Goal: Information Seeking & Learning: Learn about a topic

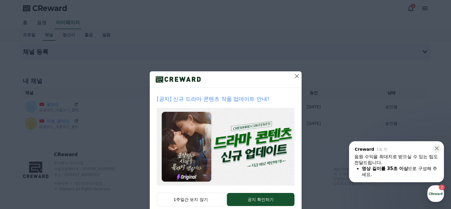
click at [297, 77] on icon at bounding box center [297, 75] width 7 height 7
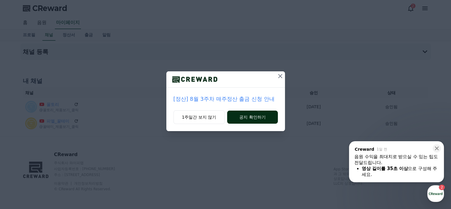
click at [254, 117] on button "공지 확인하기" at bounding box center [252, 116] width 50 height 13
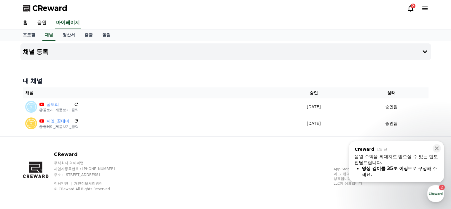
click at [401, 159] on div "음원 수익을 최대치로 받으실 수 있는 팁도 전달드립니다." at bounding box center [397, 159] width 84 height 12
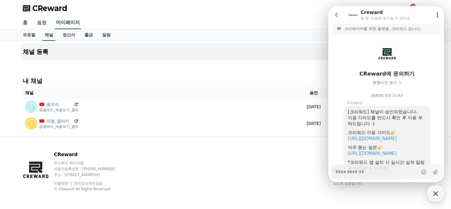
scroll to position [33, 0]
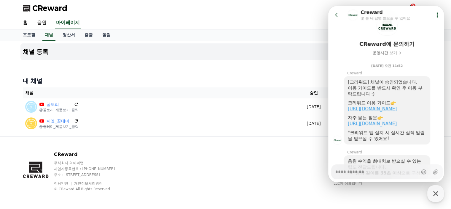
click at [377, 110] on link "https://creward.net/music/guide/android" at bounding box center [372, 108] width 49 height 5
click at [44, 22] on link "음원" at bounding box center [41, 23] width 19 height 12
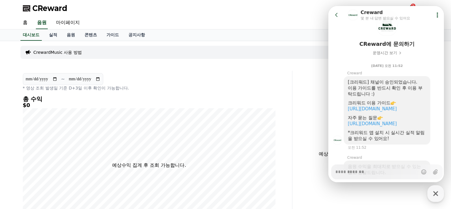
click at [302, 15] on div "CReward 2" at bounding box center [226, 8] width 416 height 17
click at [70, 34] on link "음원" at bounding box center [71, 34] width 18 height 11
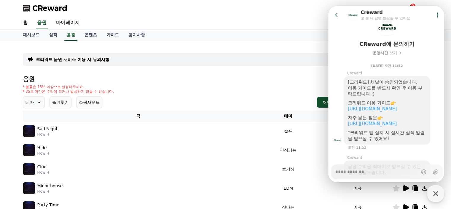
click at [202, 79] on h4 "음원" at bounding box center [226, 78] width 406 height 7
click at [434, 194] on icon "button" at bounding box center [436, 193] width 11 height 11
type textarea "*"
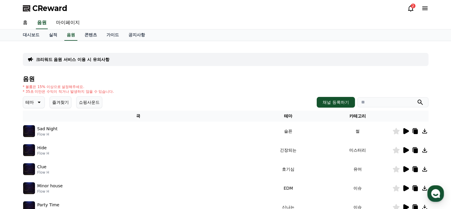
scroll to position [59, 0]
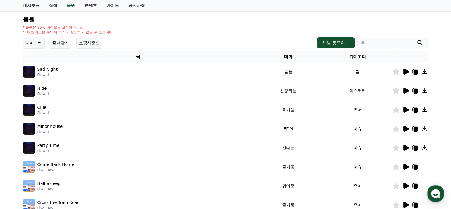
click at [37, 42] on icon at bounding box center [38, 42] width 7 height 7
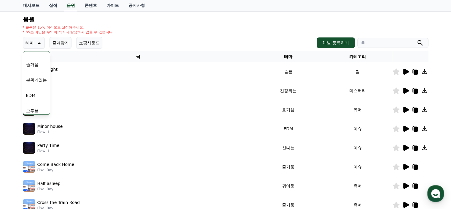
scroll to position [178, 0]
click at [36, 81] on button "그루브" at bounding box center [32, 80] width 17 height 13
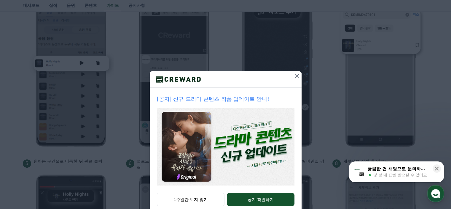
click at [294, 76] on icon at bounding box center [297, 75] width 7 height 7
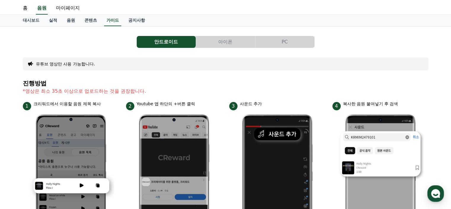
scroll to position [13, 0]
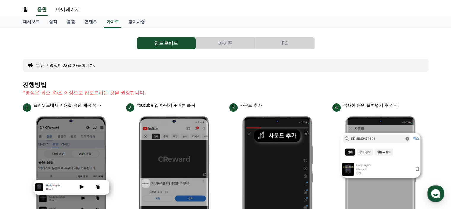
click at [233, 43] on button "아이폰" at bounding box center [225, 43] width 59 height 12
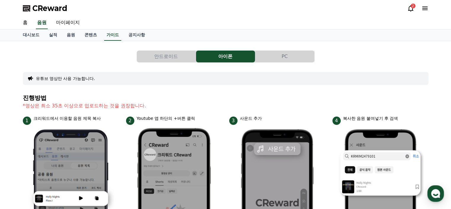
click at [289, 58] on button "PC" at bounding box center [285, 56] width 59 height 12
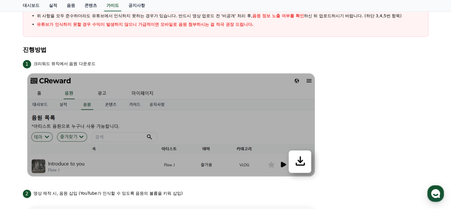
scroll to position [30, 0]
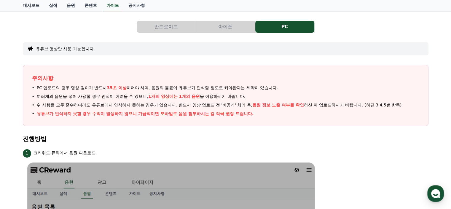
click at [102, 26] on div "안드로이드 아이폰 PC" at bounding box center [226, 27] width 406 height 12
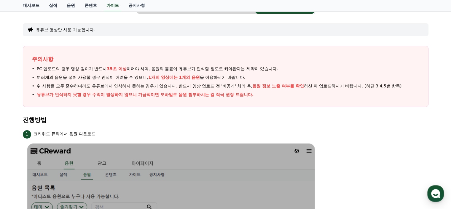
scroll to position [42, 0]
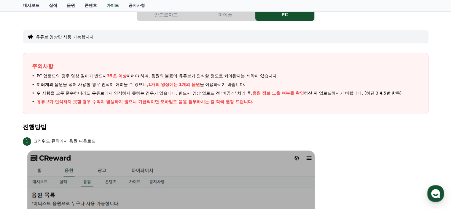
click at [225, 15] on button "아이폰" at bounding box center [225, 15] width 59 height 12
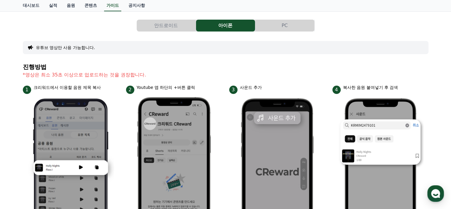
scroll to position [30, 0]
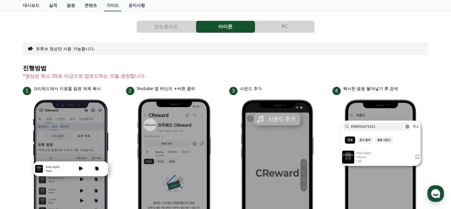
click at [49, 49] on button "유튜브 영상만 사용 가능합니다." at bounding box center [65, 49] width 59 height 6
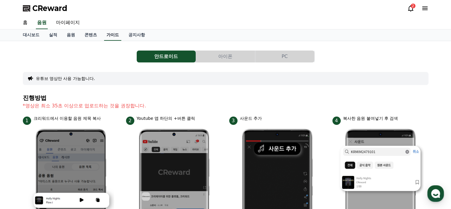
click at [112, 32] on link "가이드" at bounding box center [112, 34] width 17 height 11
click at [140, 34] on link "공지사항" at bounding box center [137, 34] width 26 height 11
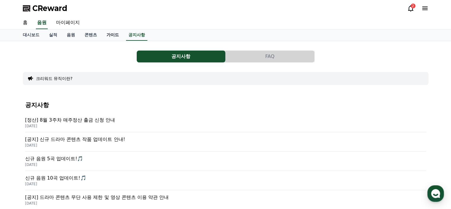
click at [113, 36] on link "가이드" at bounding box center [113, 34] width 22 height 11
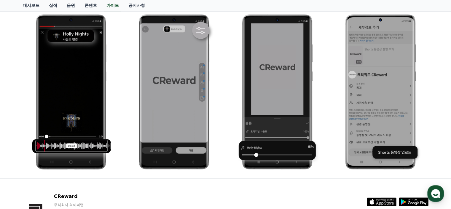
scroll to position [267, 0]
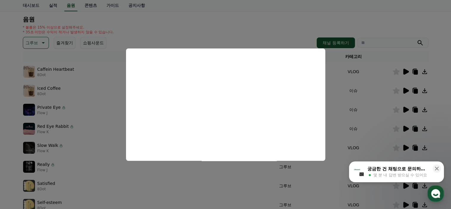
click at [296, 26] on button "close modal" at bounding box center [225, 104] width 451 height 209
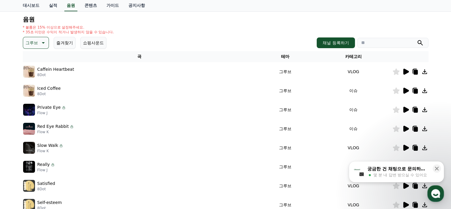
click at [408, 91] on icon at bounding box center [407, 91] width 6 height 6
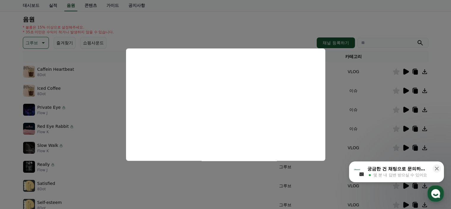
click at [285, 16] on button "close modal" at bounding box center [225, 104] width 451 height 209
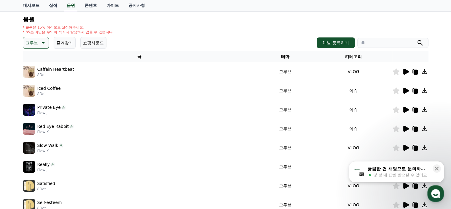
click at [406, 109] on icon at bounding box center [407, 110] width 6 height 6
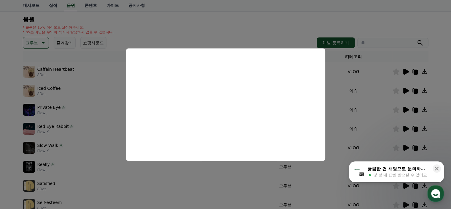
click at [248, 31] on button "close modal" at bounding box center [225, 104] width 451 height 209
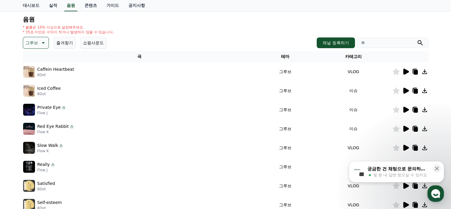
click at [96, 44] on button "쇼핑사운드" at bounding box center [93, 43] width 26 height 12
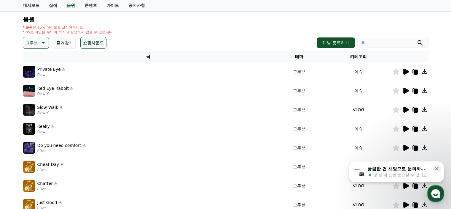
click at [45, 43] on icon at bounding box center [42, 42] width 7 height 7
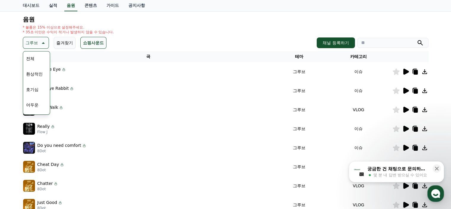
click at [41, 57] on div "전체 환상적인 호기심 어두운 밝은 통통튀는 신나는 반전 웅장한 드라마틱 즐거움 분위기있는 EDM 그루브 슬픈 잔잔한 귀여운 감동적인 긴장되는 …" at bounding box center [37, 205] width 26 height 306
click at [37, 57] on div "전체 환상적인 호기심 어두운 밝은 통통튀는 신나는 반전 웅장한 드라마틱 즐거움 분위기있는 EDM 그루브 슬픈 잔잔한 귀여운 감동적인 긴장되는 …" at bounding box center [37, 205] width 26 height 306
click at [34, 57] on button "전체" at bounding box center [30, 58] width 13 height 13
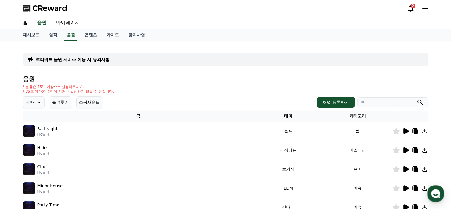
click at [79, 101] on button "쇼핑사운드" at bounding box center [89, 102] width 26 height 12
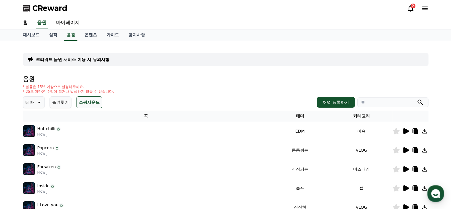
scroll to position [59, 0]
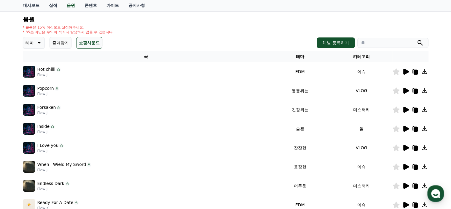
click at [405, 71] on icon at bounding box center [407, 72] width 6 height 6
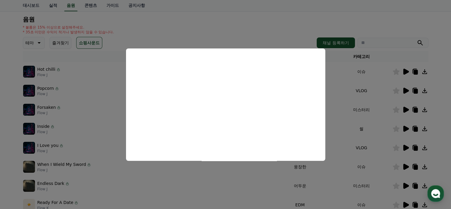
click at [254, 43] on button "close modal" at bounding box center [225, 104] width 451 height 209
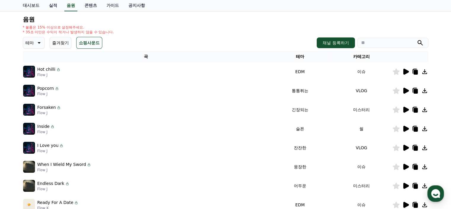
click at [406, 92] on icon at bounding box center [407, 91] width 6 height 6
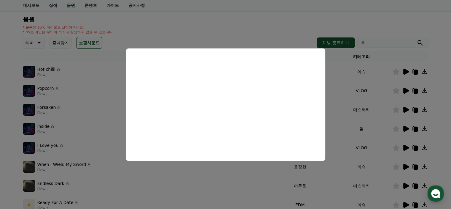
click at [412, 35] on button "close modal" at bounding box center [225, 104] width 451 height 209
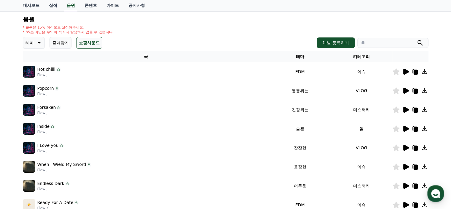
click at [403, 111] on icon at bounding box center [405, 109] width 7 height 7
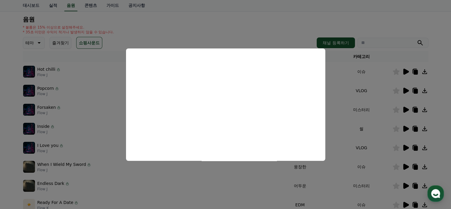
click at [418, 25] on button "close modal" at bounding box center [225, 104] width 451 height 209
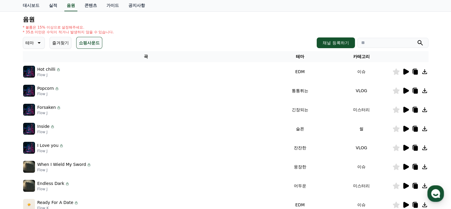
click at [418, 25] on div "* 볼륨은 15% 이상으로 설정해주세요. * 35초 미만은 수익이 적거나 발생하지 않을 수 있습니다." at bounding box center [226, 29] width 406 height 9
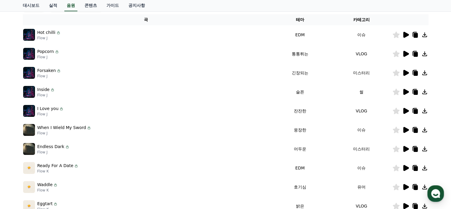
scroll to position [148, 0]
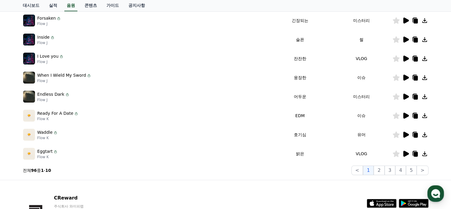
click at [406, 113] on icon at bounding box center [407, 115] width 6 height 6
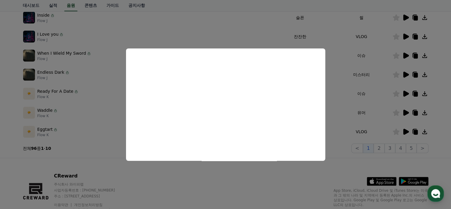
scroll to position [193, 0]
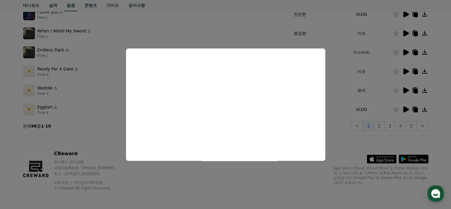
click at [291, 173] on button "close modal" at bounding box center [225, 104] width 451 height 209
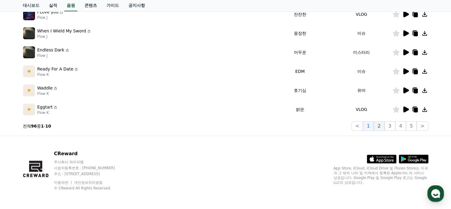
click at [381, 126] on button "2" at bounding box center [379, 125] width 11 height 9
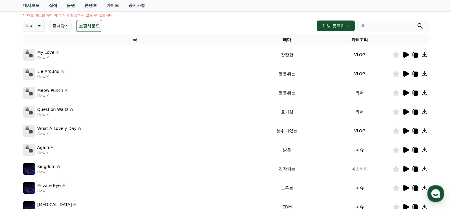
scroll to position [74, 0]
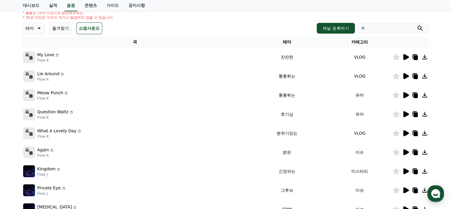
click at [404, 76] on icon at bounding box center [407, 76] width 6 height 6
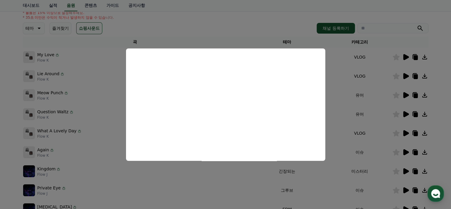
click at [279, 24] on button "close modal" at bounding box center [225, 104] width 451 height 209
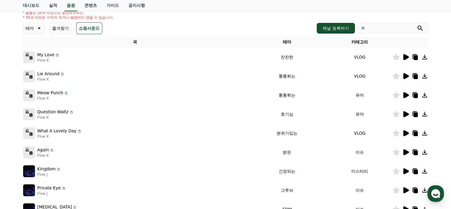
click at [37, 29] on icon at bounding box center [38, 28] width 7 height 7
click at [36, 48] on button "신나는" at bounding box center [32, 47] width 17 height 13
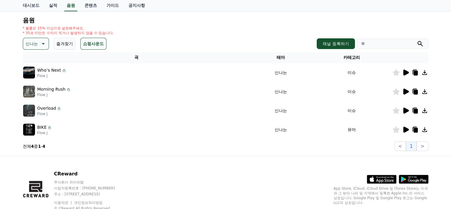
scroll to position [59, 0]
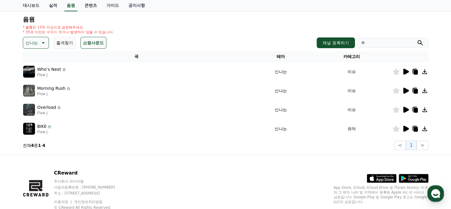
click at [405, 71] on icon at bounding box center [407, 72] width 6 height 6
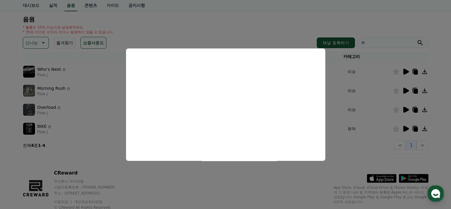
click at [272, 21] on button "close modal" at bounding box center [225, 104] width 451 height 209
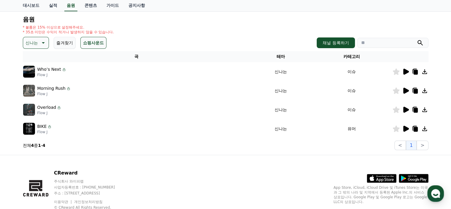
click at [408, 91] on icon at bounding box center [407, 91] width 6 height 6
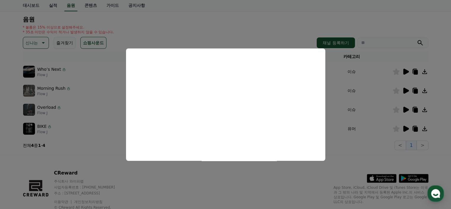
click at [274, 174] on button "close modal" at bounding box center [225, 104] width 451 height 209
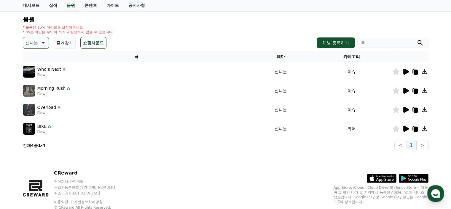
click at [408, 109] on icon at bounding box center [407, 110] width 6 height 6
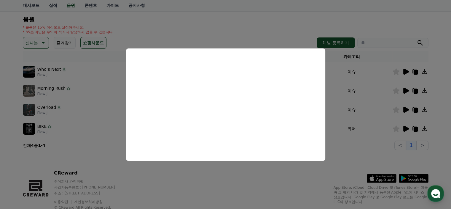
click at [222, 184] on button "close modal" at bounding box center [225, 104] width 451 height 209
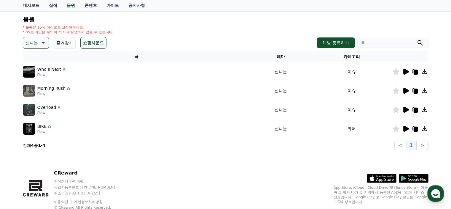
click at [41, 45] on icon at bounding box center [42, 42] width 7 height 7
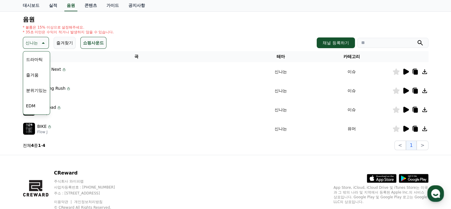
scroll to position [148, 0]
click at [38, 68] on button "즐거움" at bounding box center [32, 64] width 17 height 13
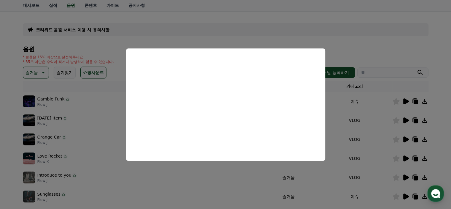
scroll to position [30, 0]
click at [377, 42] on button "close modal" at bounding box center [225, 104] width 451 height 209
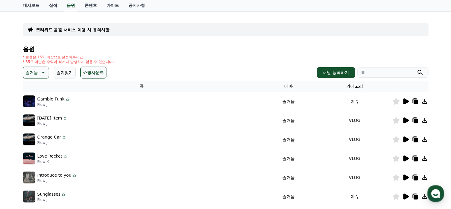
click at [404, 119] on icon at bounding box center [407, 120] width 6 height 6
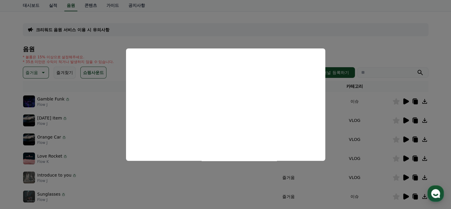
click at [368, 20] on button "close modal" at bounding box center [225, 104] width 451 height 209
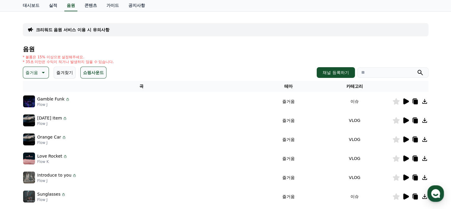
click at [407, 139] on icon at bounding box center [407, 139] width 6 height 6
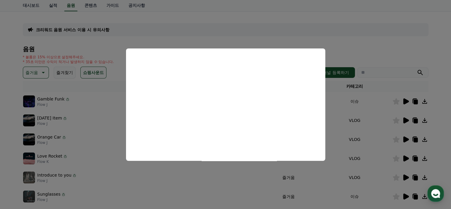
click at [386, 45] on button "close modal" at bounding box center [225, 104] width 451 height 209
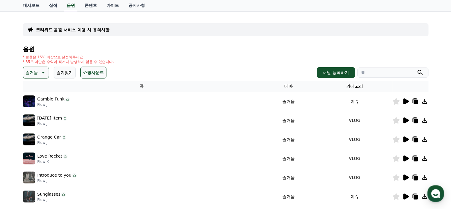
click at [408, 158] on icon at bounding box center [407, 158] width 6 height 6
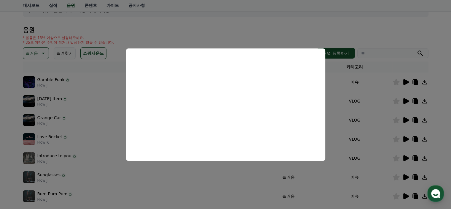
scroll to position [59, 0]
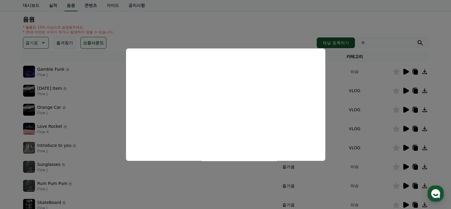
click at [248, 24] on button "close modal" at bounding box center [225, 104] width 451 height 209
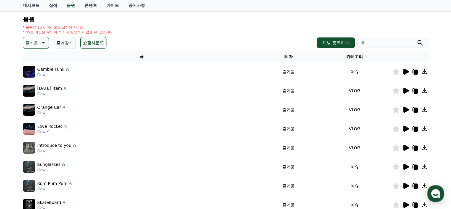
click at [397, 129] on icon at bounding box center [396, 128] width 7 height 7
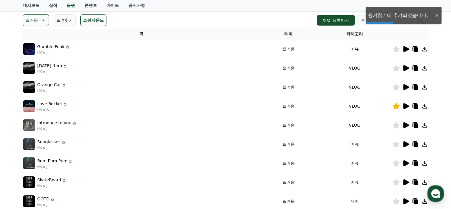
scroll to position [119, 0]
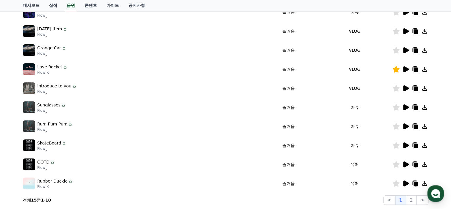
click at [403, 89] on icon at bounding box center [405, 88] width 7 height 7
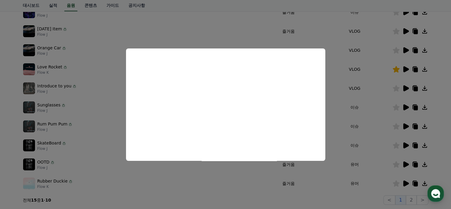
click at [352, 88] on button "close modal" at bounding box center [225, 104] width 451 height 209
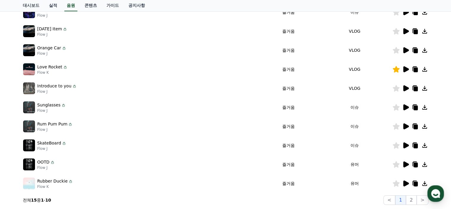
click at [397, 87] on icon at bounding box center [396, 88] width 7 height 7
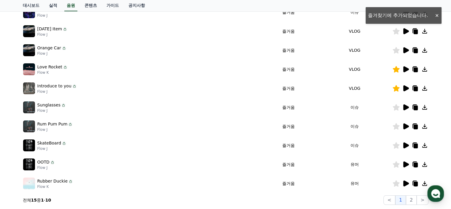
click at [406, 108] on icon at bounding box center [407, 107] width 6 height 6
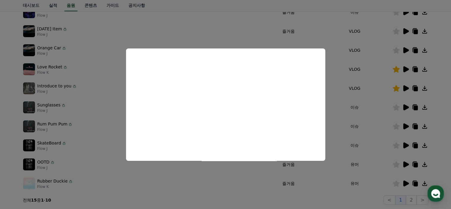
click at [351, 106] on button "close modal" at bounding box center [225, 104] width 451 height 209
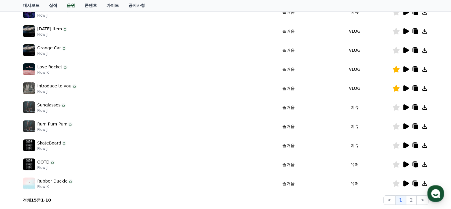
click at [406, 108] on icon at bounding box center [407, 107] width 6 height 6
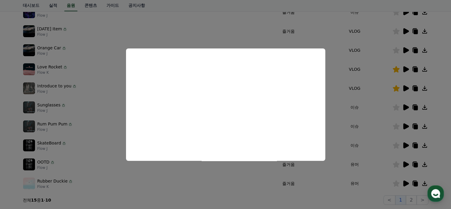
click at [401, 124] on button "close modal" at bounding box center [225, 104] width 451 height 209
click at [405, 127] on icon at bounding box center [407, 126] width 6 height 6
click at [405, 144] on button "close modal" at bounding box center [225, 104] width 451 height 209
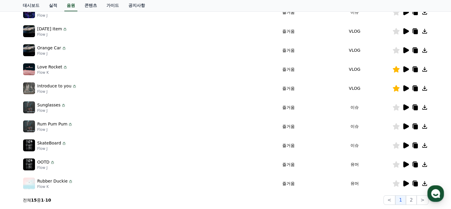
click at [405, 145] on icon at bounding box center [407, 145] width 6 height 6
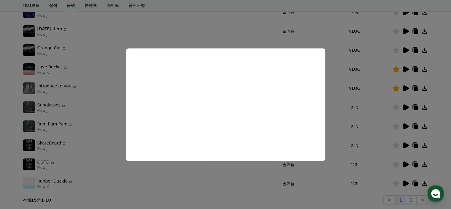
click at [368, 116] on button "close modal" at bounding box center [225, 104] width 451 height 209
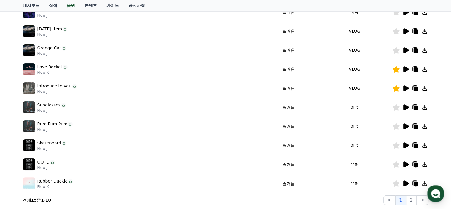
click at [396, 144] on icon at bounding box center [396, 145] width 7 height 7
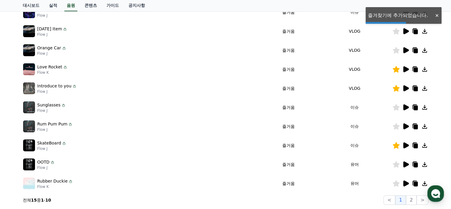
click at [405, 164] on icon at bounding box center [407, 164] width 6 height 6
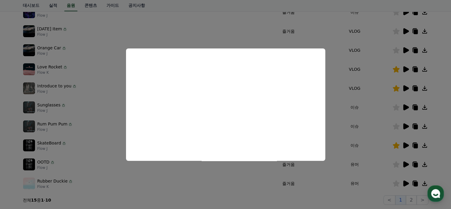
click at [337, 143] on button "close modal" at bounding box center [225, 104] width 451 height 209
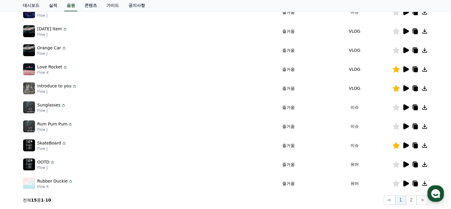
click at [396, 164] on icon at bounding box center [396, 164] width 7 height 7
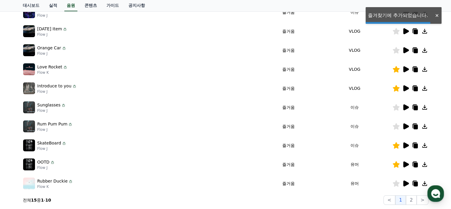
scroll to position [178, 0]
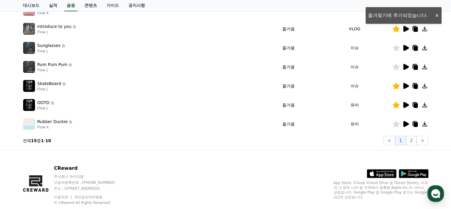
click at [406, 125] on icon at bounding box center [407, 124] width 6 height 6
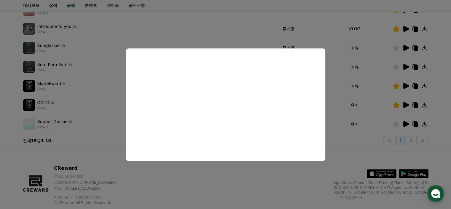
click at [285, 182] on button "close modal" at bounding box center [225, 104] width 451 height 209
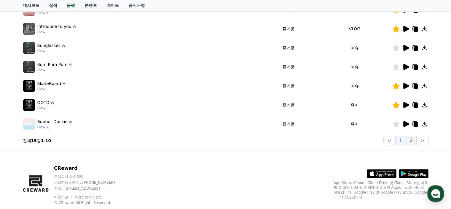
click at [412, 141] on button "2" at bounding box center [411, 140] width 11 height 9
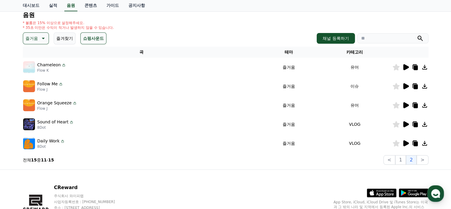
scroll to position [38, 0]
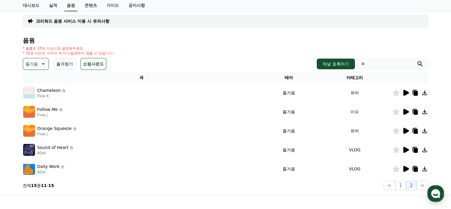
click at [406, 90] on icon at bounding box center [407, 93] width 6 height 6
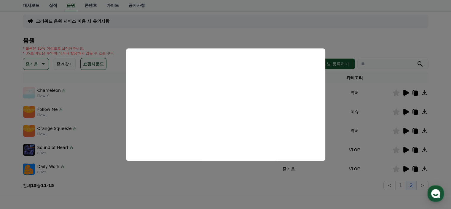
click at [403, 37] on button "close modal" at bounding box center [225, 104] width 451 height 209
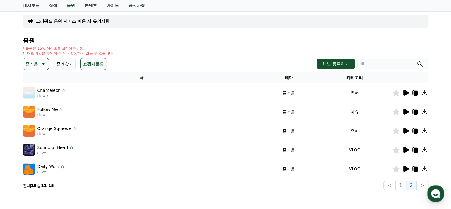
click at [408, 112] on icon at bounding box center [405, 111] width 7 height 7
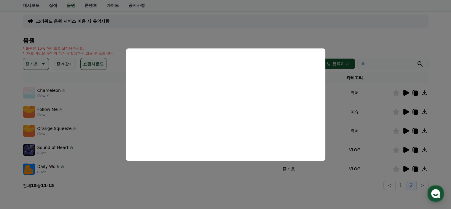
click at [405, 129] on button "close modal" at bounding box center [225, 104] width 451 height 209
click at [406, 131] on icon at bounding box center [407, 131] width 6 height 6
click at [406, 132] on button "close modal" at bounding box center [225, 104] width 451 height 209
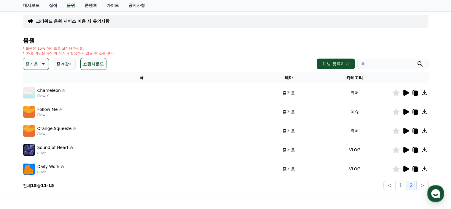
click at [406, 150] on icon at bounding box center [407, 150] width 6 height 6
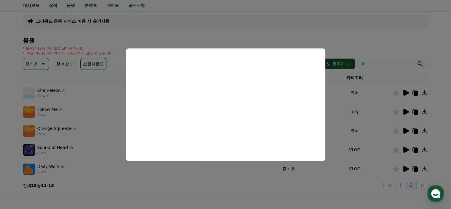
click at [176, 29] on button "close modal" at bounding box center [225, 104] width 451 height 209
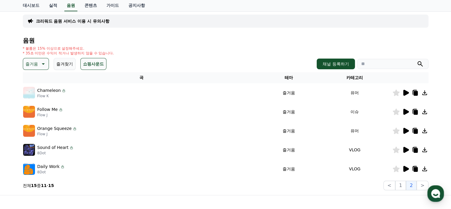
click at [39, 64] on icon at bounding box center [42, 63] width 7 height 7
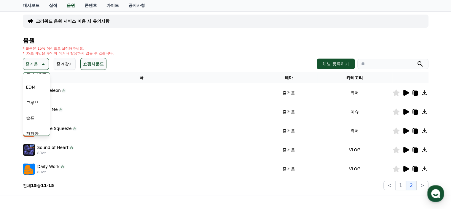
scroll to position [178, 0]
click at [38, 87] on div "전체 환상적인 호기심 어두운 밝은 통통튀는 신나는 반전 웅장한 드라마틱 즐거움 분위기있는 EDM 그루브 슬픈 잔잔한 귀여운 감동적인 긴장되는 …" at bounding box center [37, 48] width 26 height 306
click at [31, 101] on button "그루브" at bounding box center [32, 102] width 17 height 13
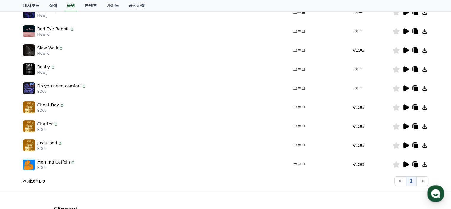
click at [405, 107] on icon at bounding box center [407, 107] width 6 height 6
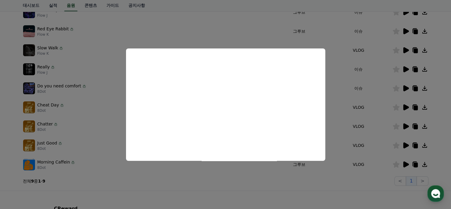
drag, startPoint x: 340, startPoint y: 188, endPoint x: 350, endPoint y: 187, distance: 10.2
click at [340, 188] on button "close modal" at bounding box center [225, 104] width 451 height 209
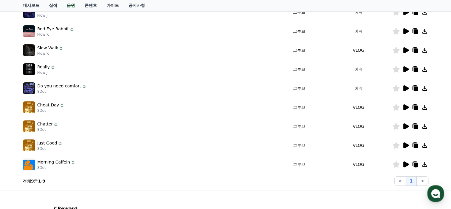
click at [407, 126] on icon at bounding box center [407, 126] width 6 height 6
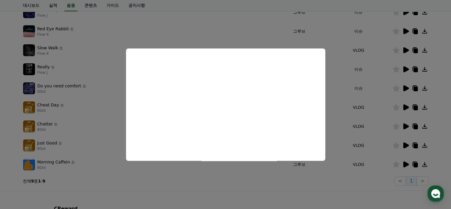
click at [407, 147] on button "close modal" at bounding box center [225, 104] width 451 height 209
click at [406, 145] on icon at bounding box center [407, 145] width 6 height 6
click at [348, 182] on button "close modal" at bounding box center [225, 104] width 451 height 209
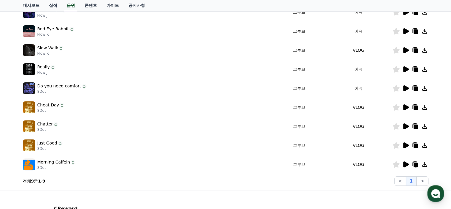
click at [395, 146] on icon at bounding box center [396, 145] width 7 height 7
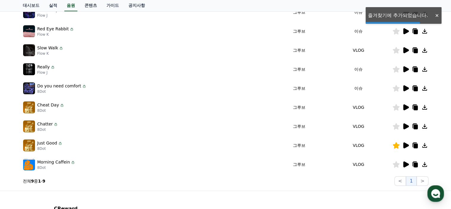
click at [404, 145] on icon at bounding box center [407, 145] width 6 height 6
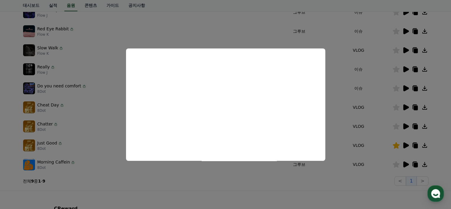
click at [293, 191] on button "close modal" at bounding box center [225, 104] width 451 height 209
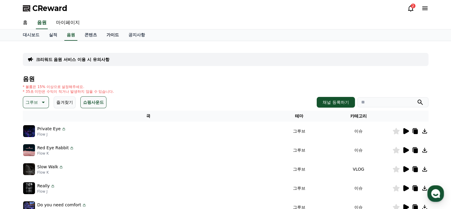
click at [114, 34] on link "가이드" at bounding box center [113, 34] width 22 height 11
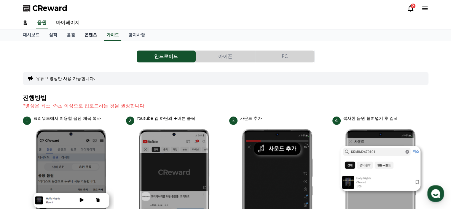
click at [89, 36] on link "콘텐츠" at bounding box center [91, 34] width 22 height 11
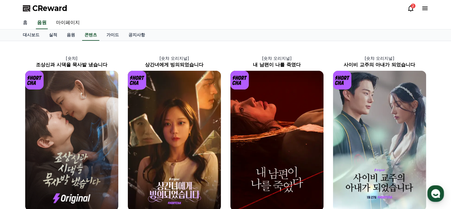
click at [27, 23] on link "홈" at bounding box center [25, 23] width 14 height 12
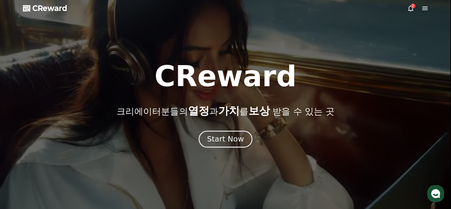
click at [228, 137] on div "Start Now" at bounding box center [225, 139] width 37 height 10
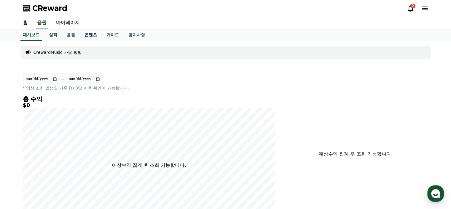
click at [92, 34] on link "콘텐츠" at bounding box center [91, 34] width 22 height 11
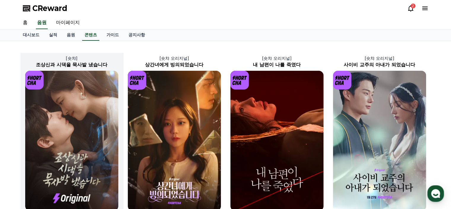
click at [74, 116] on img at bounding box center [71, 141] width 93 height 140
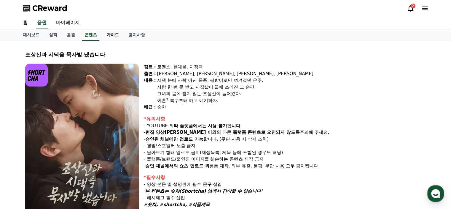
click at [110, 34] on link "가이드" at bounding box center [113, 34] width 22 height 11
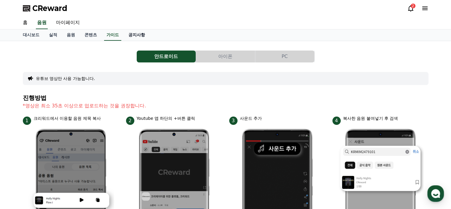
click at [134, 36] on link "공지사항" at bounding box center [137, 34] width 26 height 11
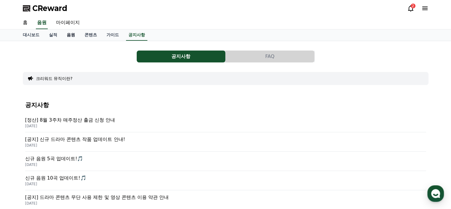
click at [72, 34] on link "음원" at bounding box center [71, 34] width 18 height 11
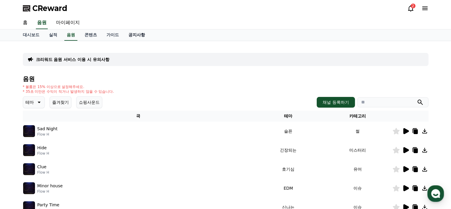
click at [133, 34] on link "공지사항" at bounding box center [137, 34] width 26 height 11
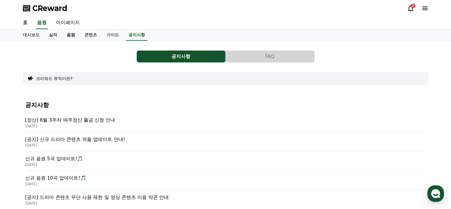
click at [72, 32] on link "음원" at bounding box center [71, 34] width 18 height 11
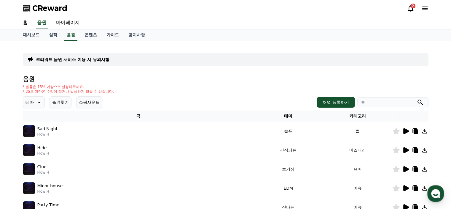
click at [408, 9] on icon at bounding box center [411, 8] width 7 height 7
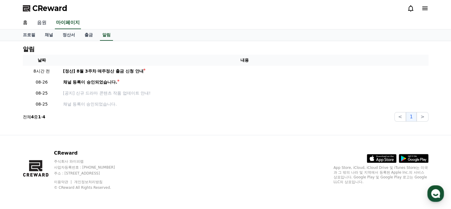
click at [42, 21] on link "음원" at bounding box center [41, 23] width 19 height 12
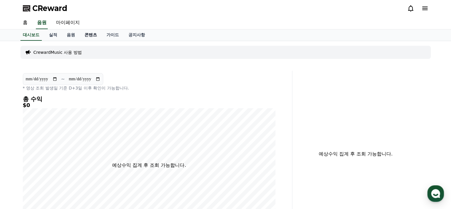
click at [92, 36] on link "콘텐츠" at bounding box center [91, 34] width 22 height 11
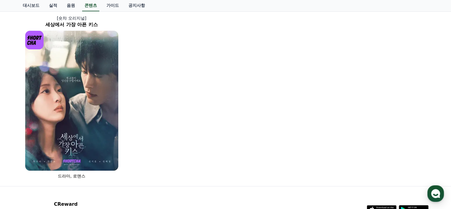
scroll to position [416, 0]
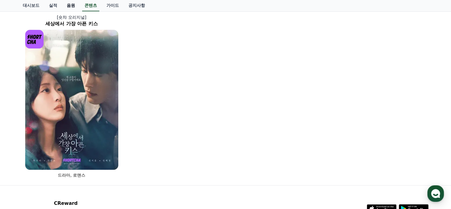
click at [70, 4] on link "음원" at bounding box center [71, 5] width 18 height 11
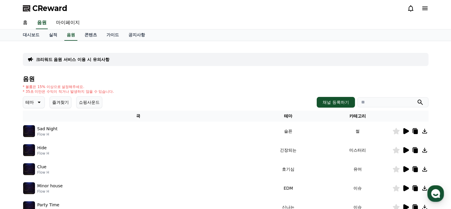
click at [90, 60] on p "크리워드 음원 서비스 이용 시 유의사항" at bounding box center [73, 59] width 74 height 6
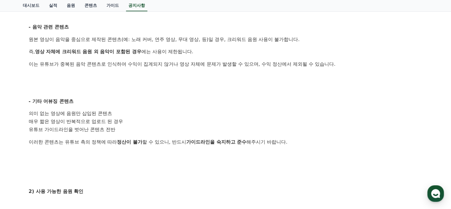
scroll to position [267, 0]
